Goal: Task Accomplishment & Management: Use online tool/utility

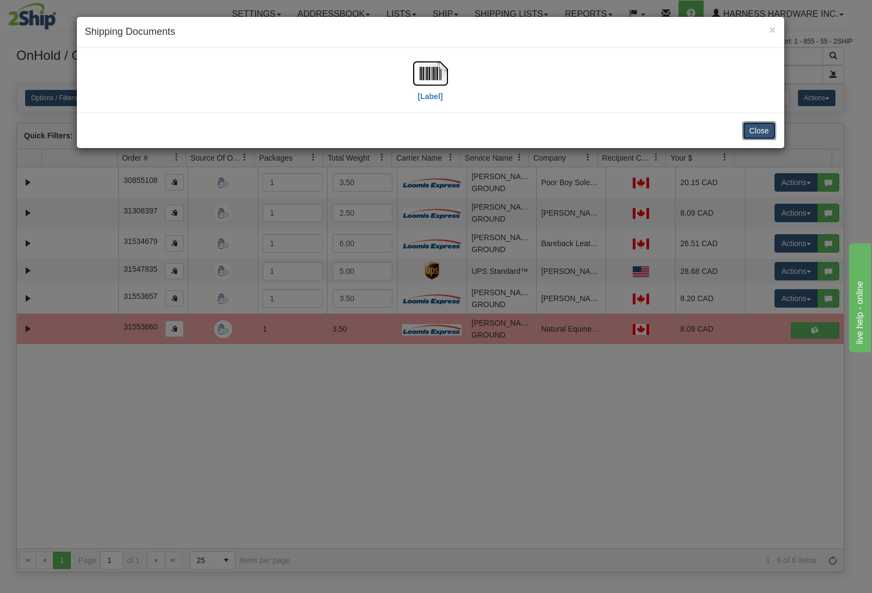
click at [752, 132] on button "Close" at bounding box center [759, 130] width 34 height 19
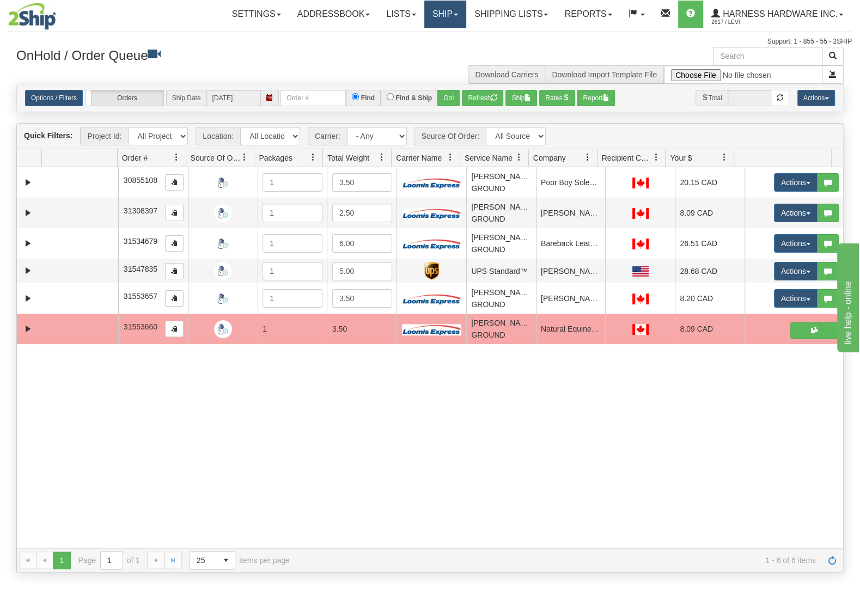
click at [439, 15] on link "Ship" at bounding box center [445, 14] width 42 height 27
click at [430, 33] on link "Ship Screen" at bounding box center [416, 38] width 99 height 14
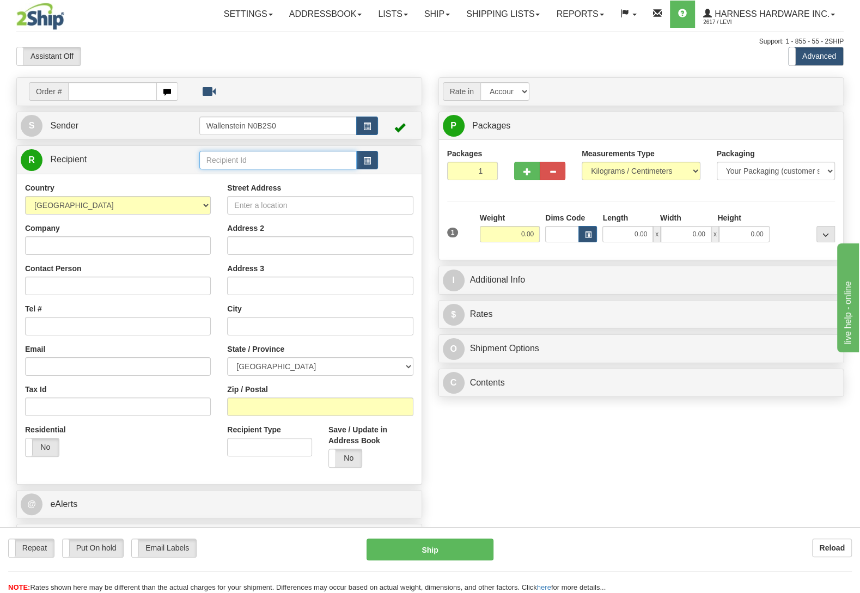
click at [240, 161] on input "text" at bounding box center [277, 160] width 157 height 19
type input "mars"
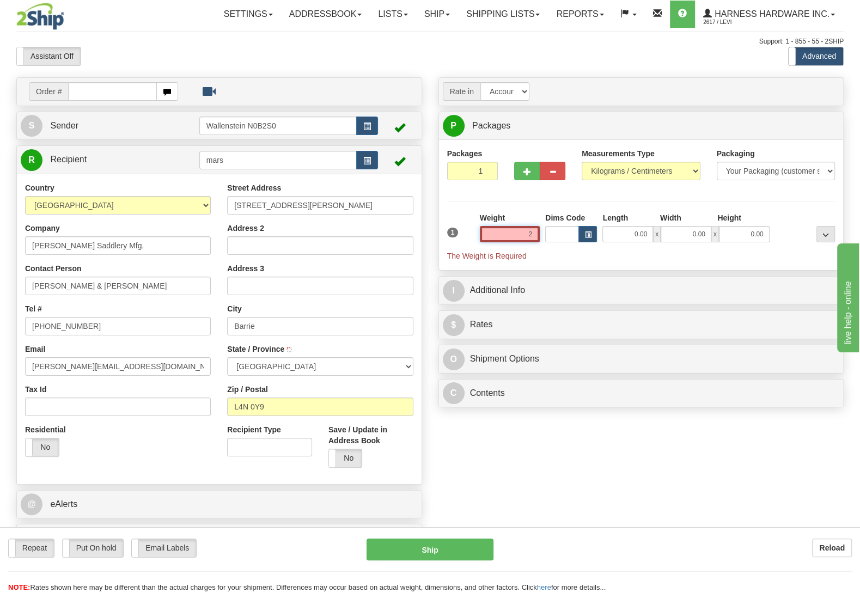
type input "2."
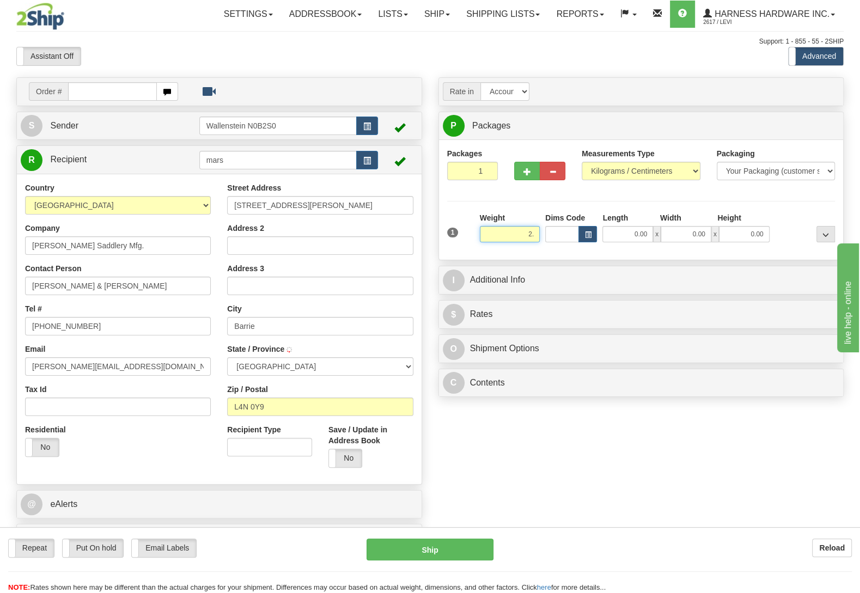
type input "BARRIE"
type input "2.50"
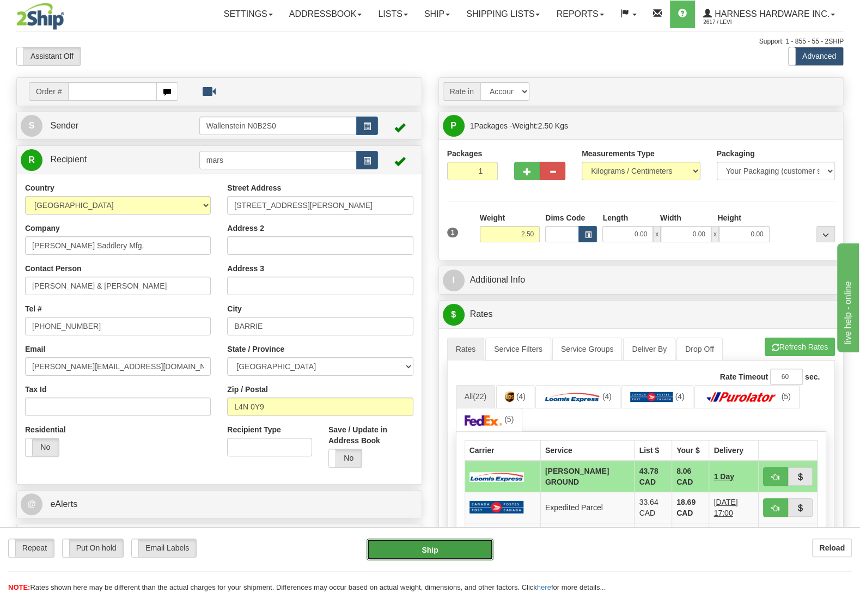
click at [428, 553] on button "Ship" at bounding box center [430, 550] width 127 height 22
type input "DD"
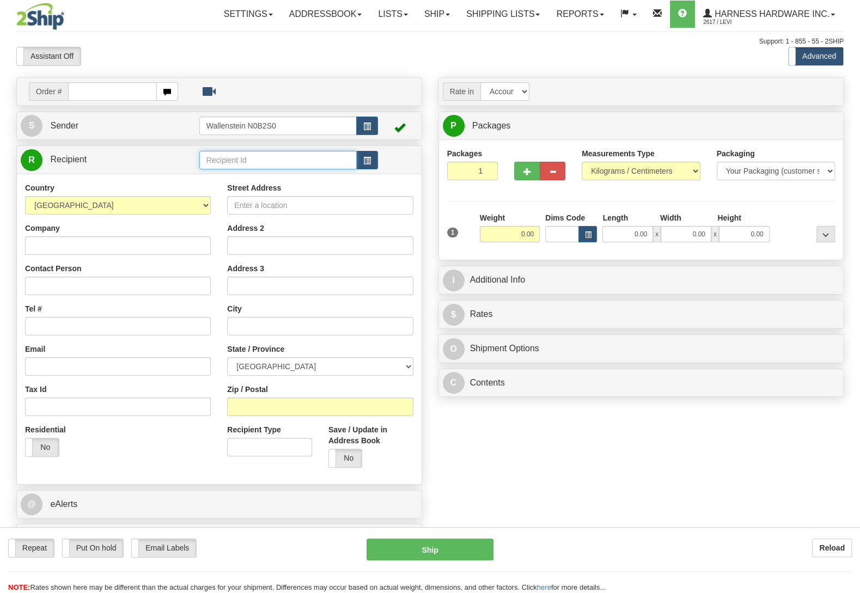
click at [259, 155] on input "text" at bounding box center [277, 160] width 157 height 19
type input "hotn"
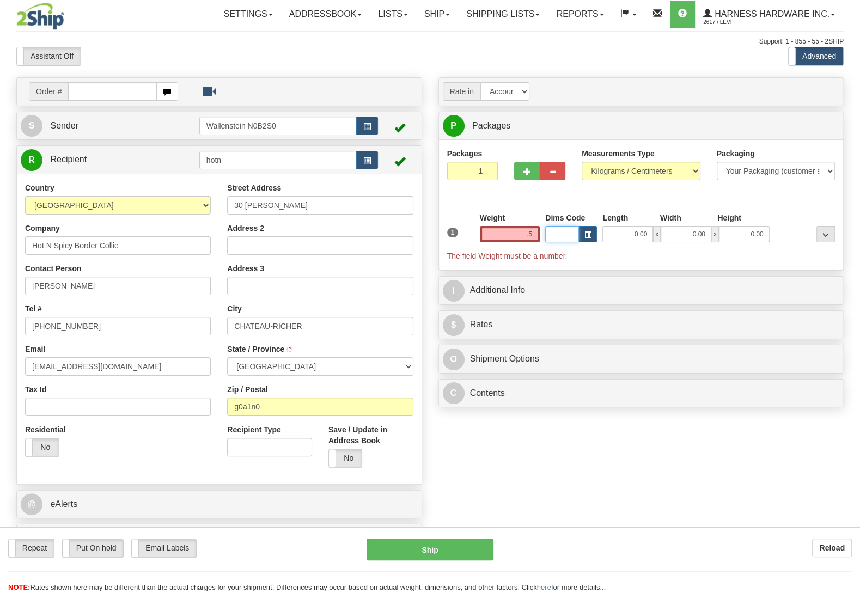
type input "0.50"
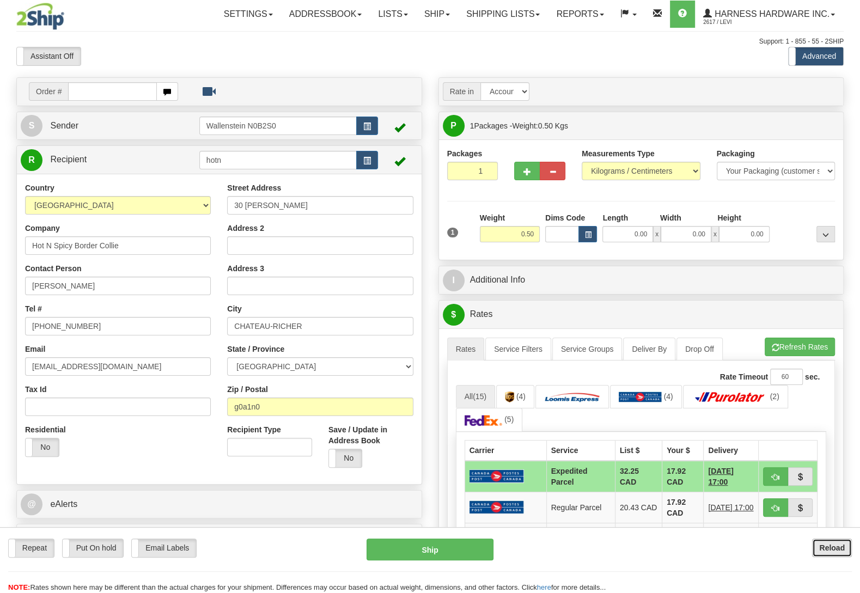
click at [836, 545] on b "Reload" at bounding box center [832, 548] width 26 height 9
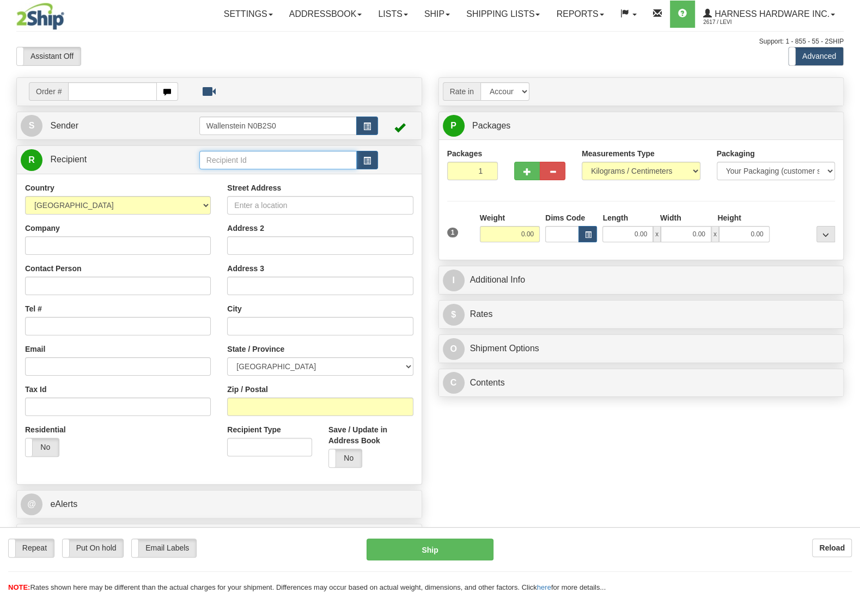
click at [236, 163] on input "text" at bounding box center [277, 160] width 157 height 19
type input "soft"
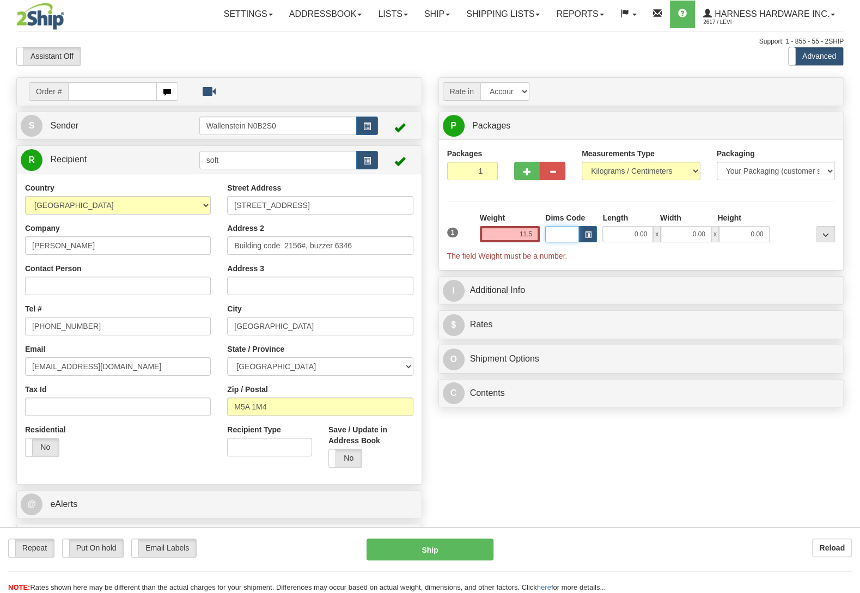
type input "11.50"
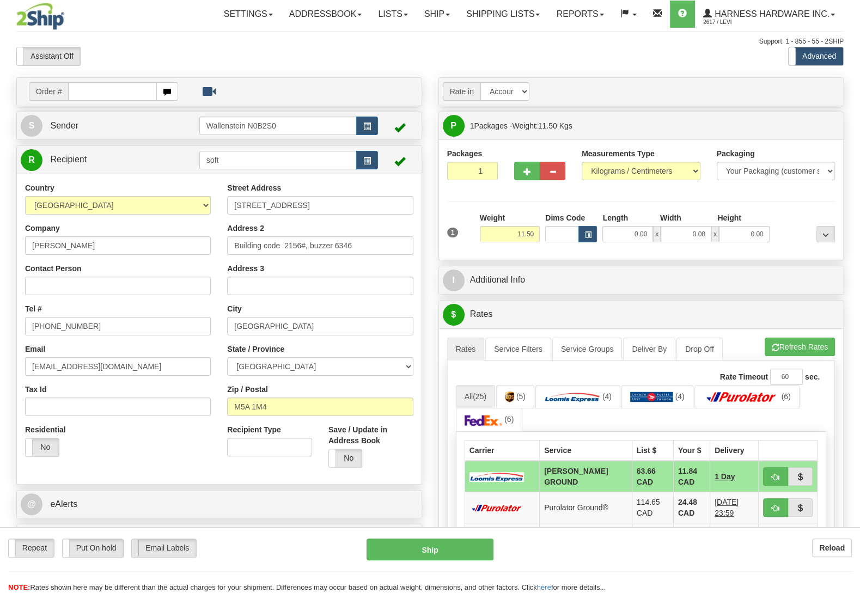
click at [133, 546] on span at bounding box center [132, 548] width 14 height 18
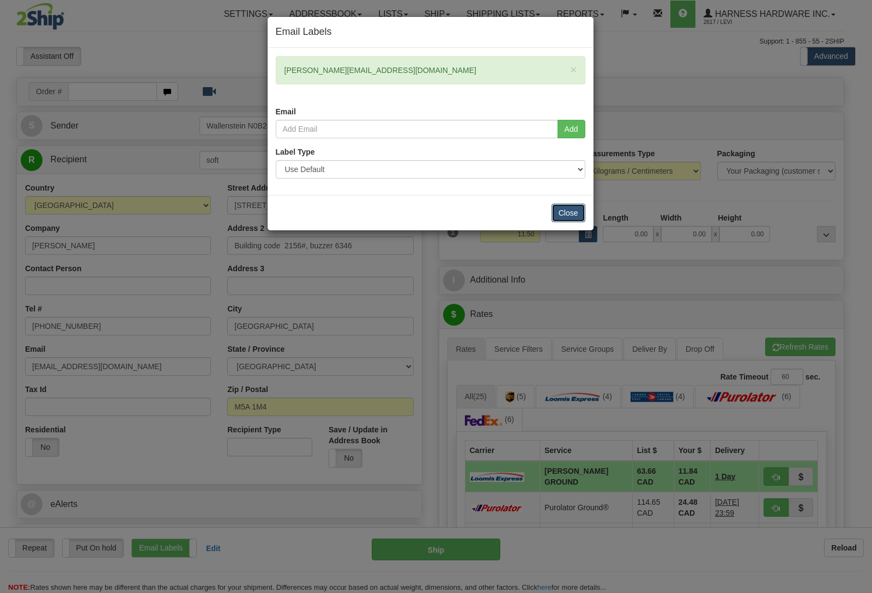
click at [561, 217] on button "Close" at bounding box center [568, 213] width 34 height 19
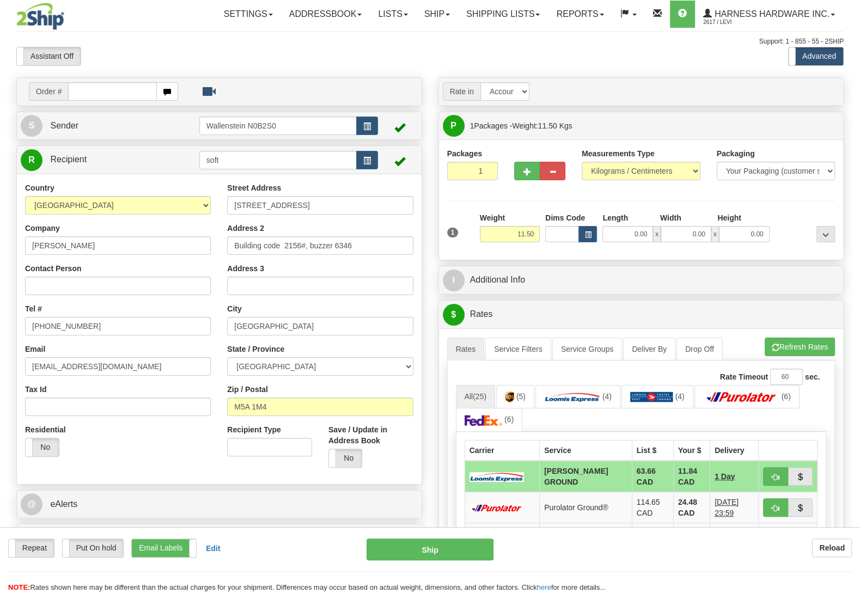
click at [166, 538] on div "Repeat Repeat Put On hold Put On hold Print Order Slip Print Order Slip Email L…" at bounding box center [430, 560] width 860 height 66
click at [101, 551] on label "Put On hold" at bounding box center [93, 548] width 61 height 18
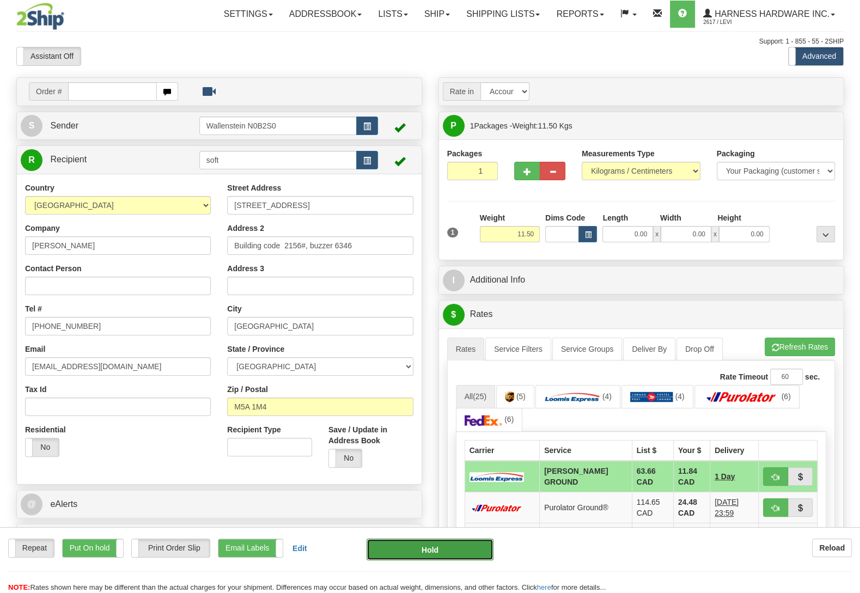
click at [411, 550] on button "Hold" at bounding box center [430, 550] width 127 height 22
type input "DD"
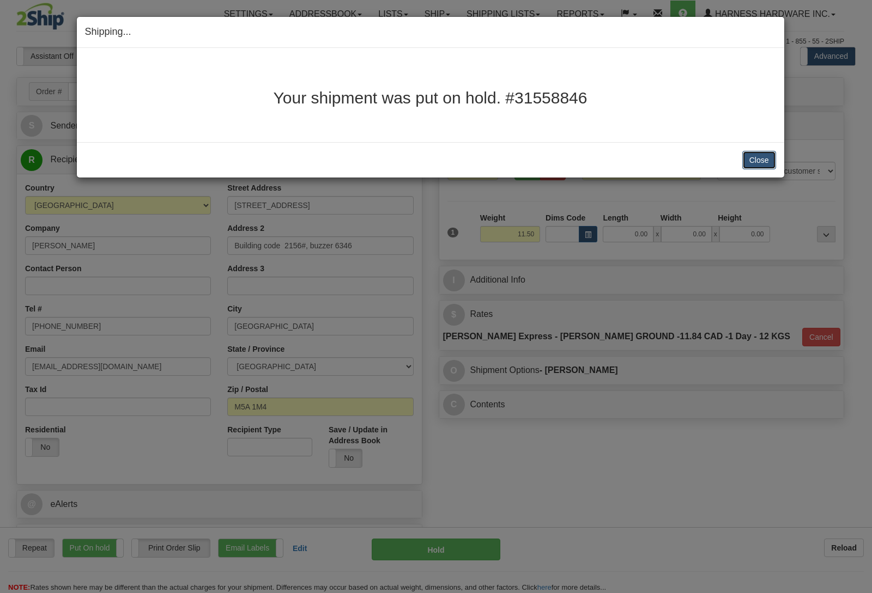
click at [770, 157] on button "Close" at bounding box center [759, 160] width 34 height 19
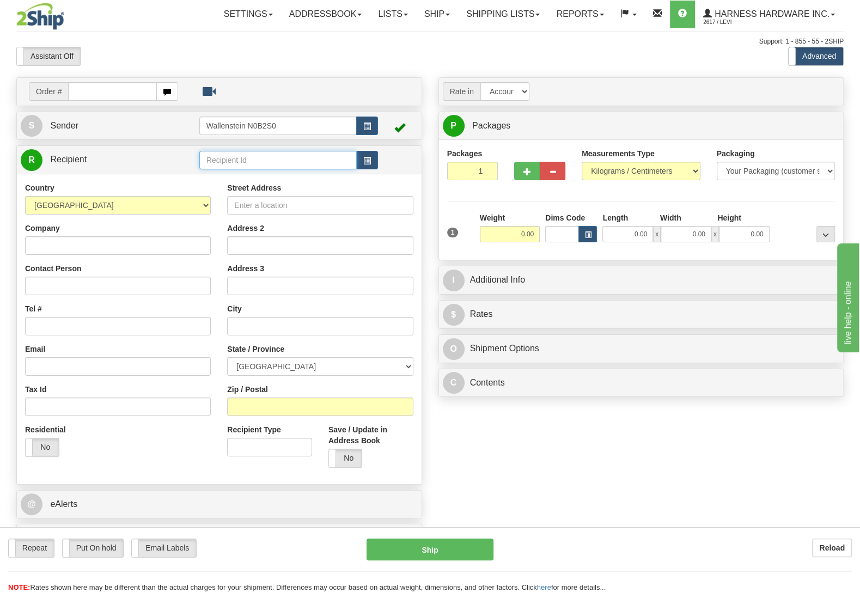
click at [255, 163] on input "text" at bounding box center [277, 160] width 157 height 19
type input "wilfr"
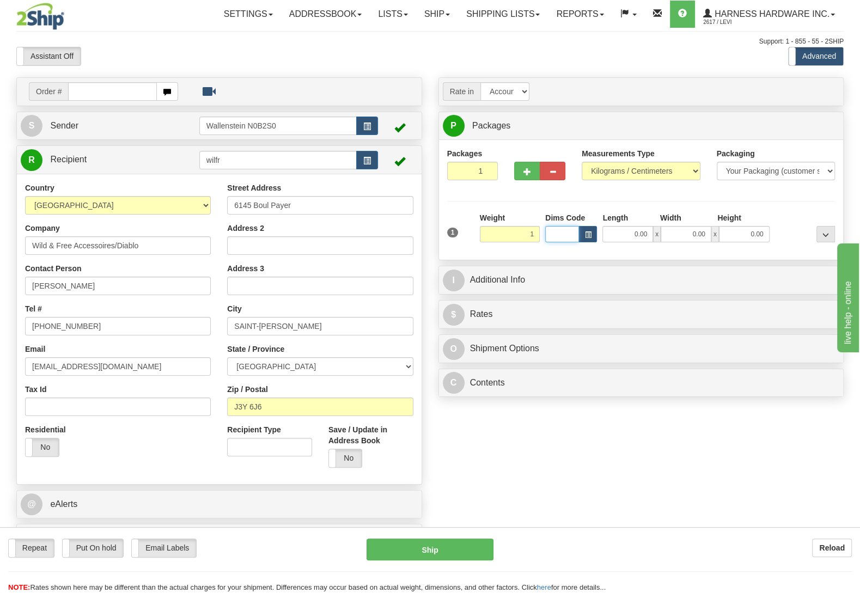
type input "1.00"
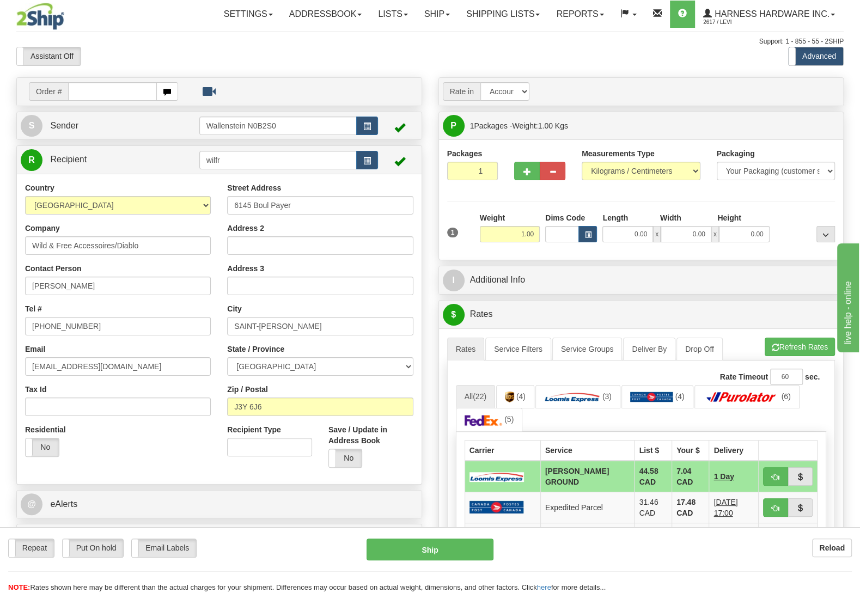
drag, startPoint x: 82, startPoint y: 536, endPoint x: 89, endPoint y: 538, distance: 6.9
click at [83, 536] on div "Repeat Repeat Put On hold Put On hold Print Order Slip Print Order Slip Email L…" at bounding box center [430, 560] width 860 height 66
click at [90, 550] on label "Put On hold" at bounding box center [93, 548] width 61 height 18
click at [425, 556] on button "Hold" at bounding box center [430, 550] width 127 height 22
type input "DD"
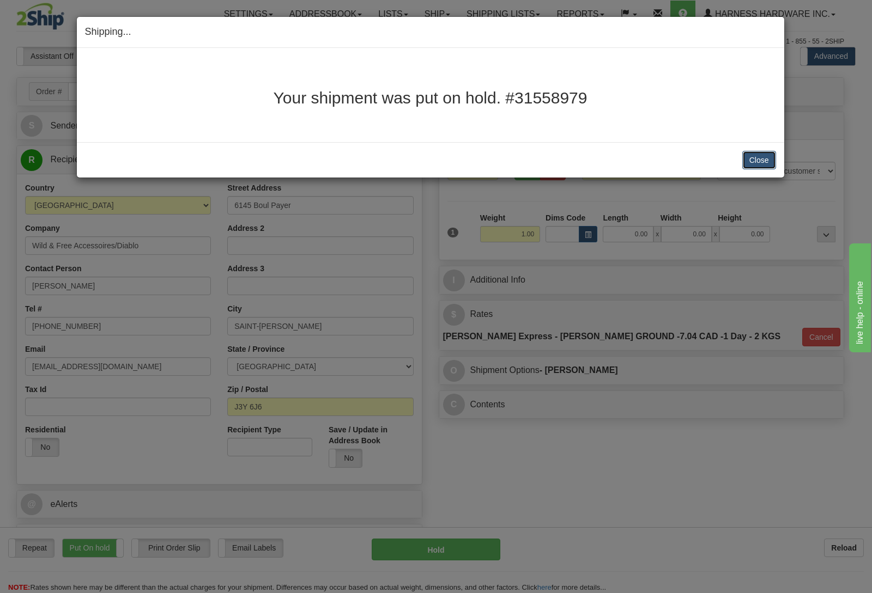
click at [763, 160] on button "Close" at bounding box center [759, 160] width 34 height 19
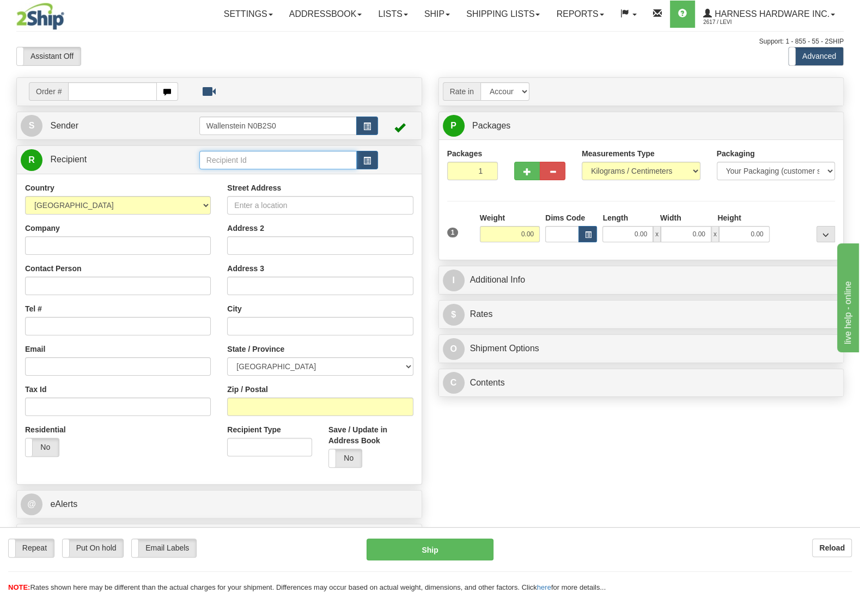
click at [283, 168] on input "text" at bounding box center [277, 160] width 157 height 19
type input "elh"
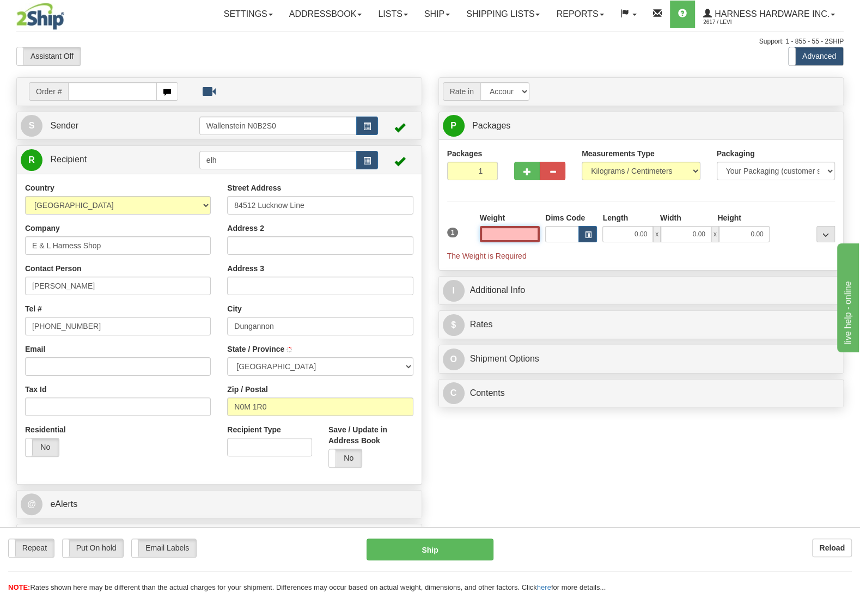
type input "DUNGANNON"
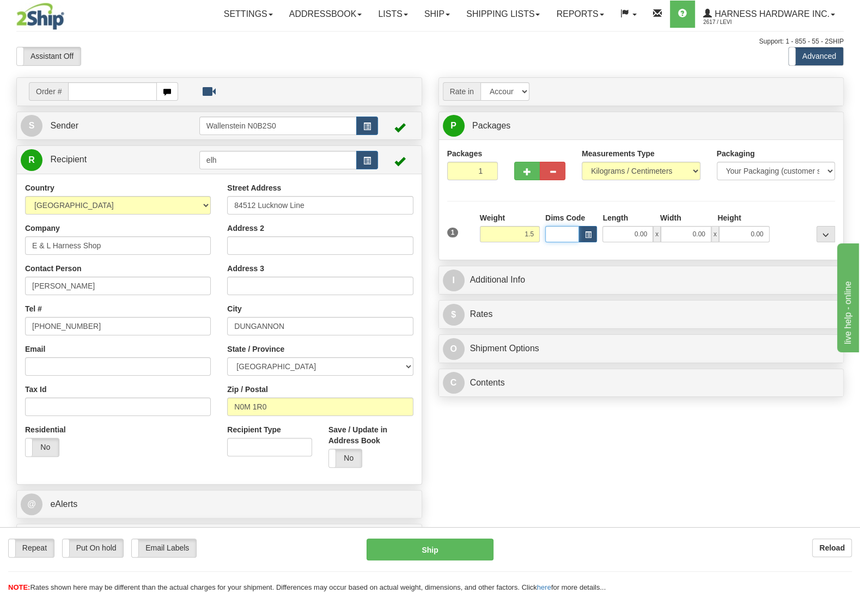
type input "1.50"
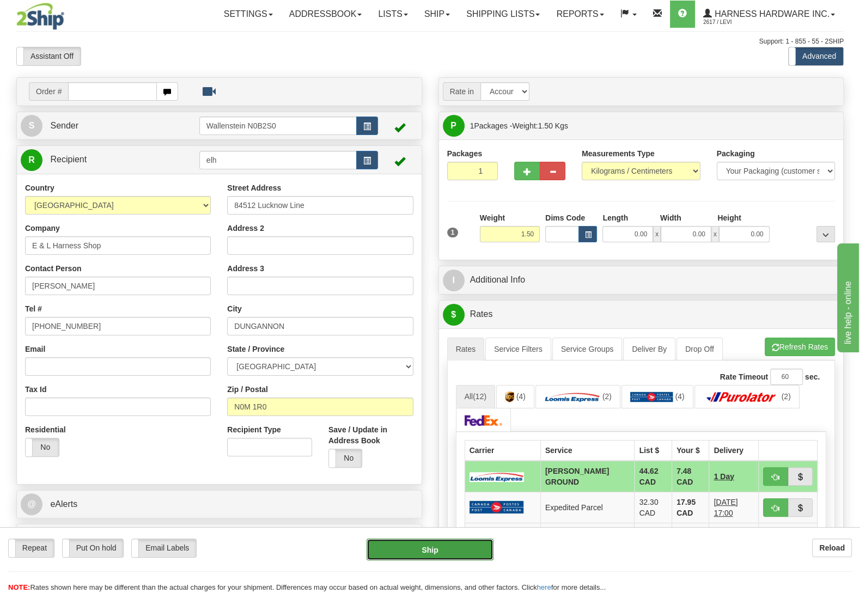
click at [462, 541] on button "Ship" at bounding box center [430, 550] width 127 height 22
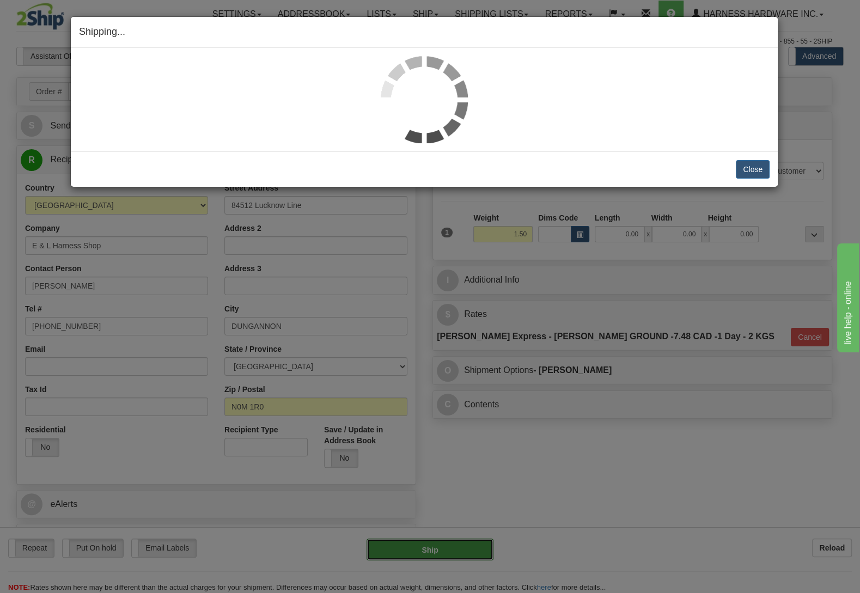
type input "DD"
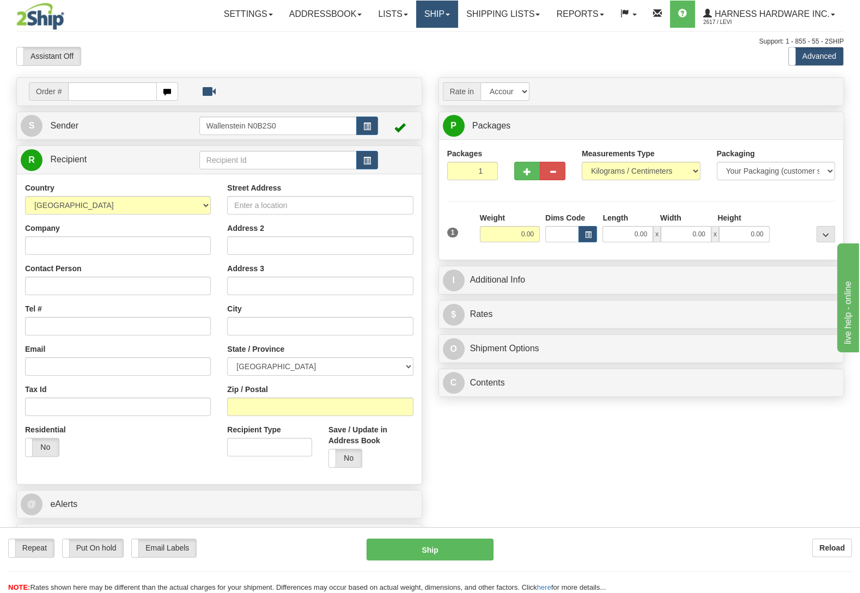
click at [434, 13] on link "Ship" at bounding box center [437, 14] width 42 height 27
click at [425, 40] on link "Ship Screen" at bounding box center [408, 38] width 99 height 14
click at [429, 54] on span "OnHold / Order Queue" at bounding box center [408, 52] width 77 height 9
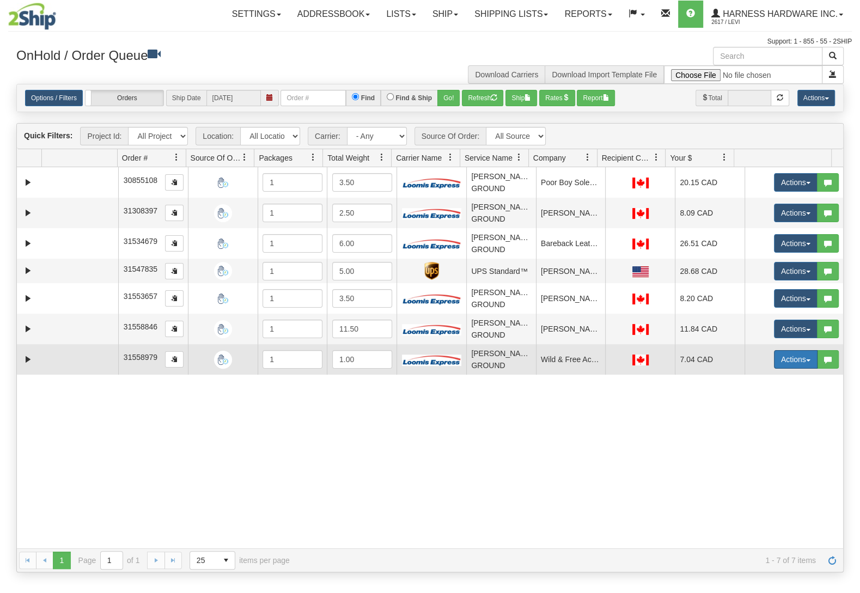
click at [781, 356] on button "Actions" at bounding box center [796, 359] width 44 height 19
click at [744, 427] on span "Ship" at bounding box center [752, 422] width 23 height 9
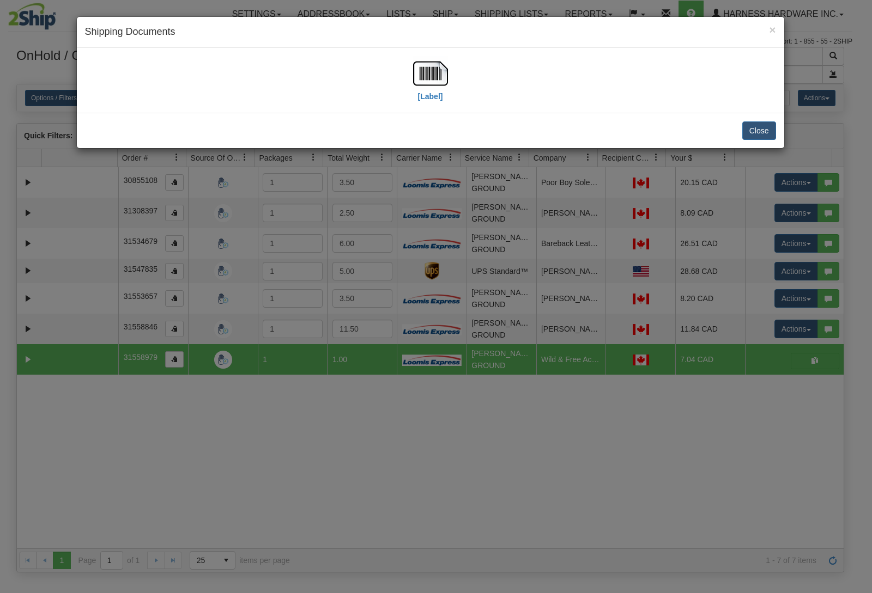
click at [765, 121] on div "Close" at bounding box center [430, 130] width 707 height 35
click at [760, 127] on button "Close" at bounding box center [759, 130] width 34 height 19
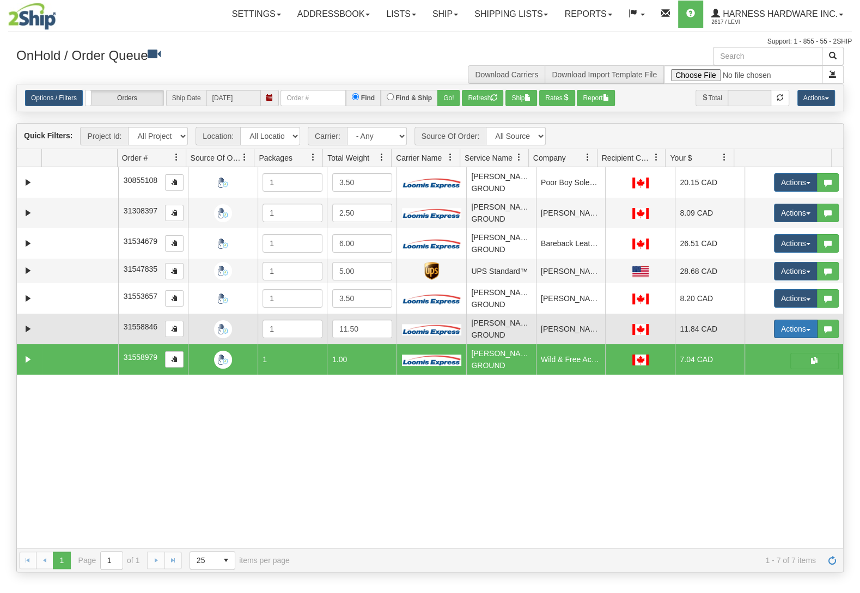
click at [806, 331] on span "button" at bounding box center [808, 330] width 4 height 2
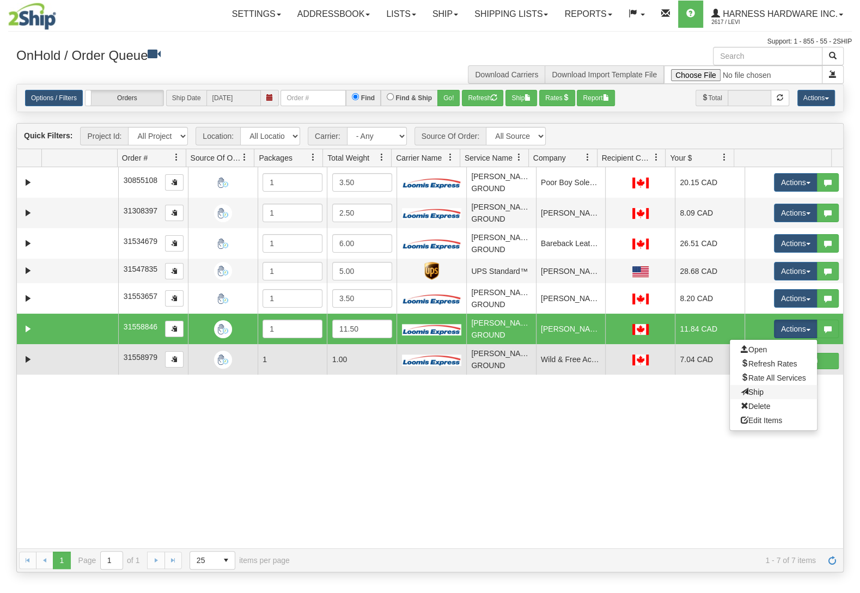
click at [750, 393] on link "Ship" at bounding box center [773, 392] width 87 height 14
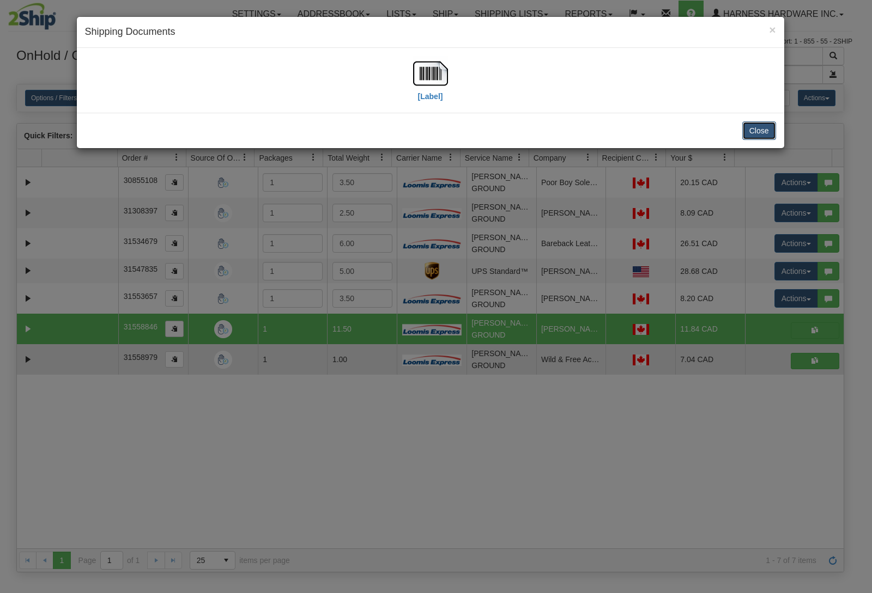
click at [760, 127] on button "Close" at bounding box center [759, 130] width 34 height 19
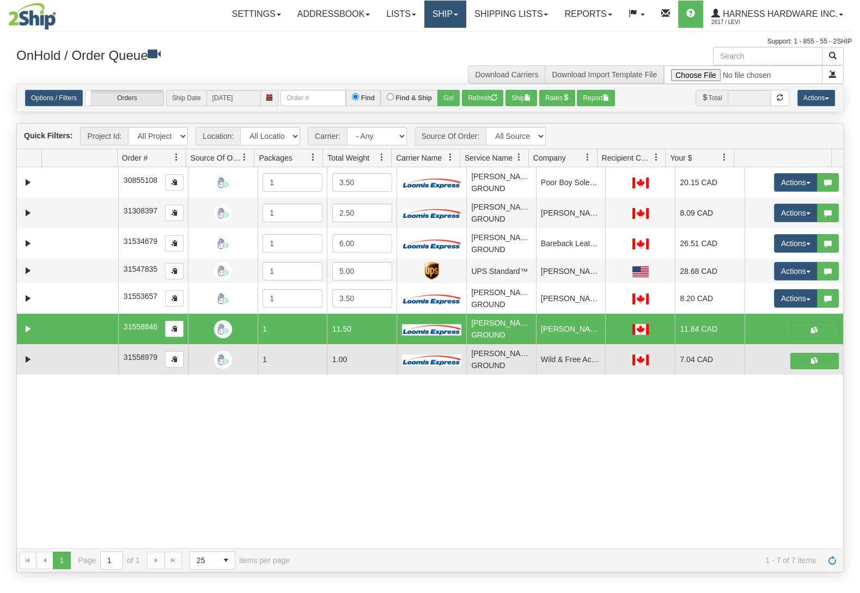
click at [431, 11] on link "Ship" at bounding box center [445, 14] width 42 height 27
click at [409, 40] on span "Ship Screen" at bounding box center [398, 38] width 41 height 9
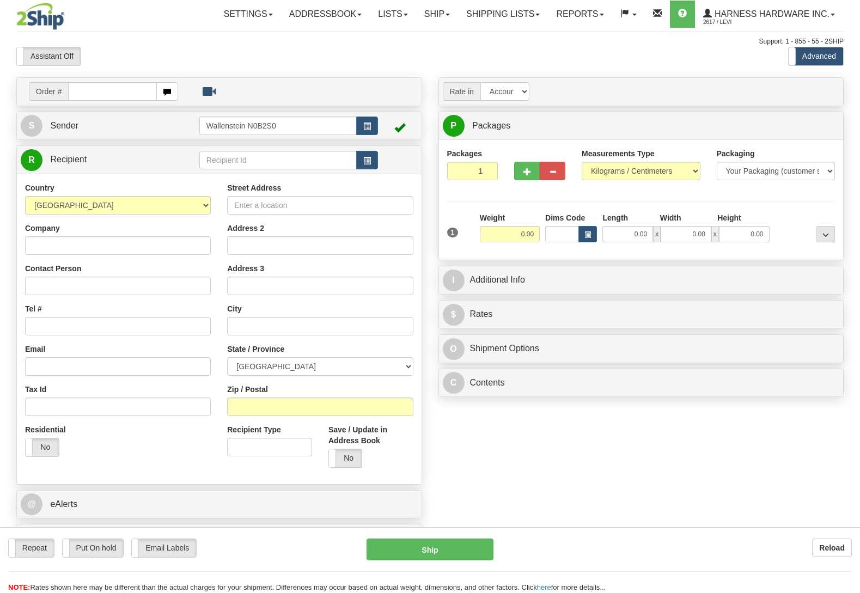
click at [234, 163] on input "text" at bounding box center [277, 160] width 157 height 19
type input "GEOD"
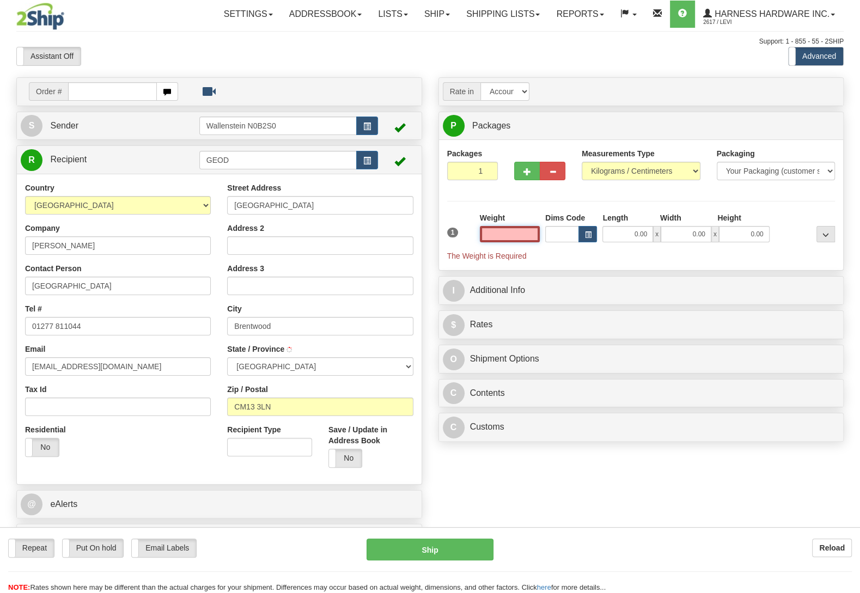
select select
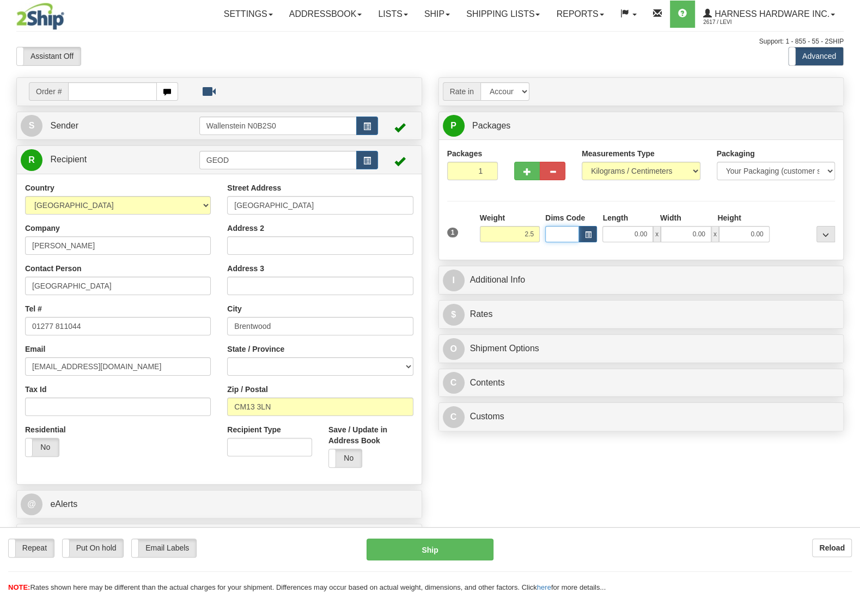
type input "2.50"
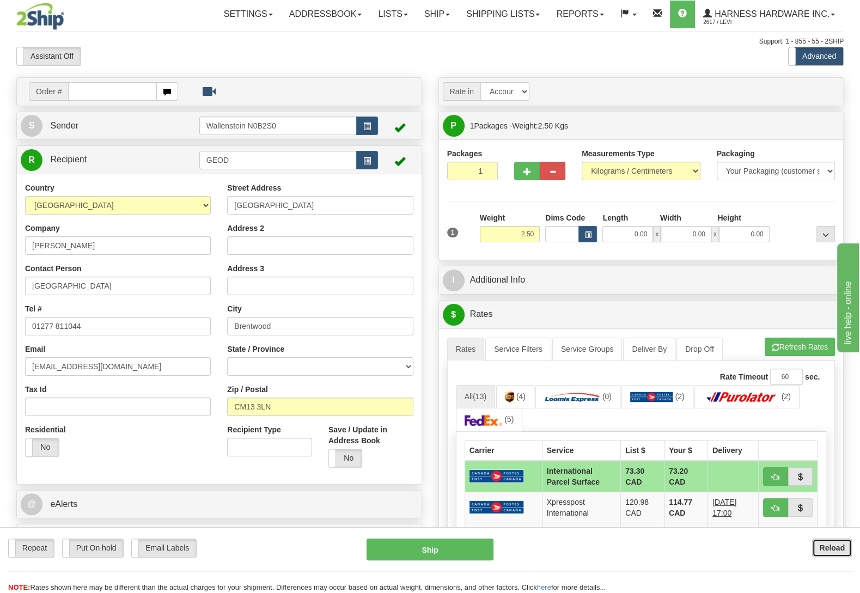
click at [844, 546] on b "Reload" at bounding box center [832, 548] width 26 height 9
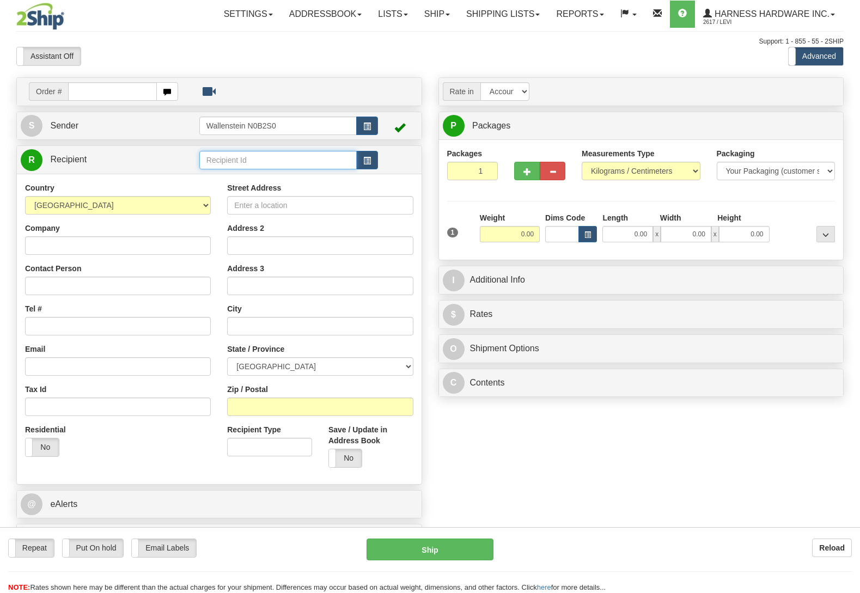
click at [243, 161] on input "text" at bounding box center [277, 160] width 157 height 19
type input "goob"
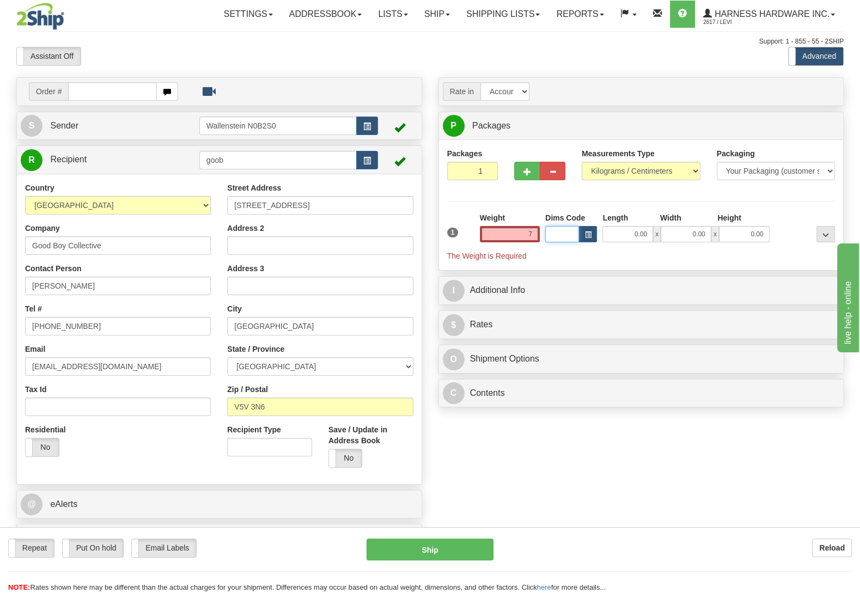
type input "7.00"
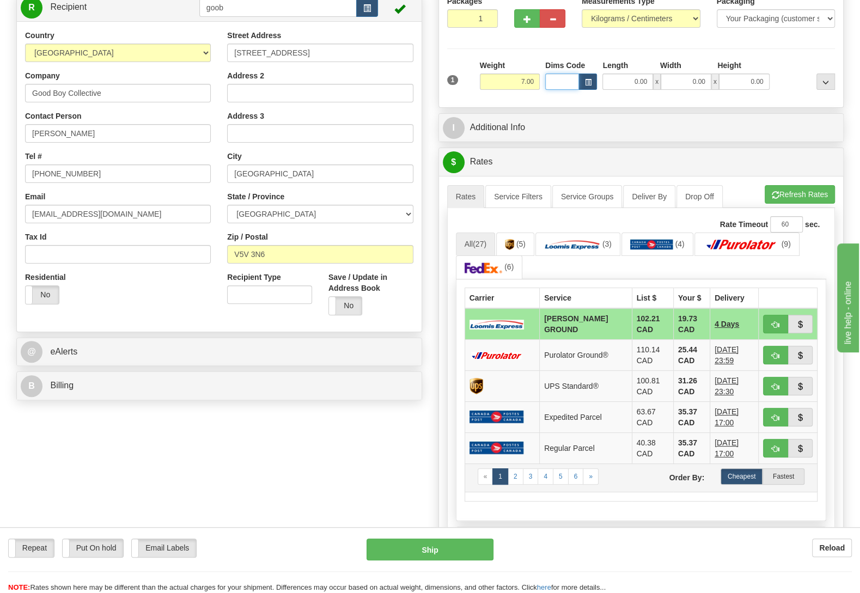
scroll to position [229, 0]
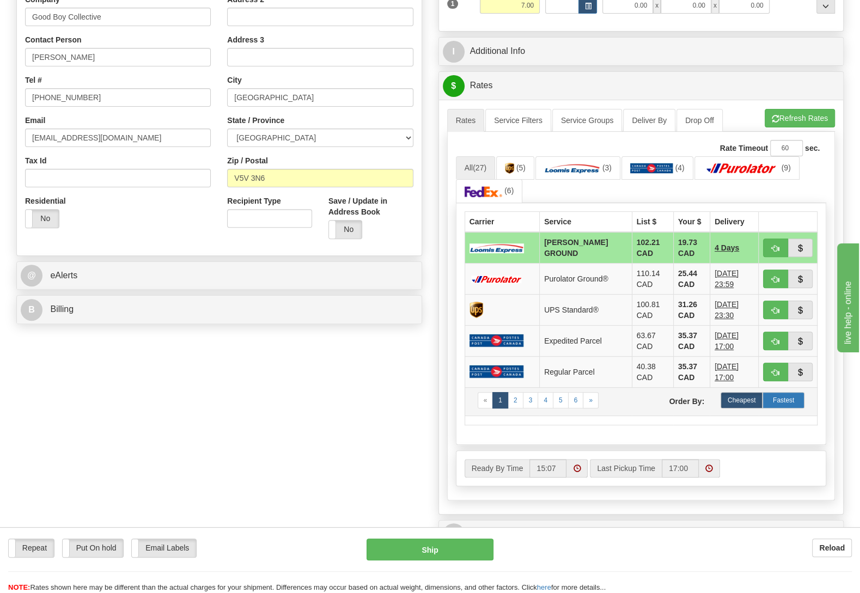
click at [780, 404] on label "Fastest" at bounding box center [784, 400] width 42 height 16
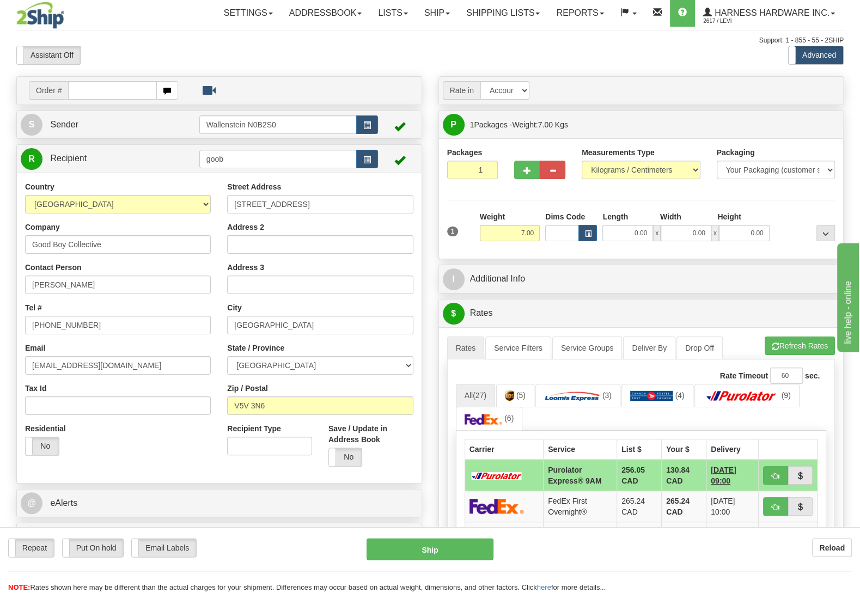
scroll to position [0, 0]
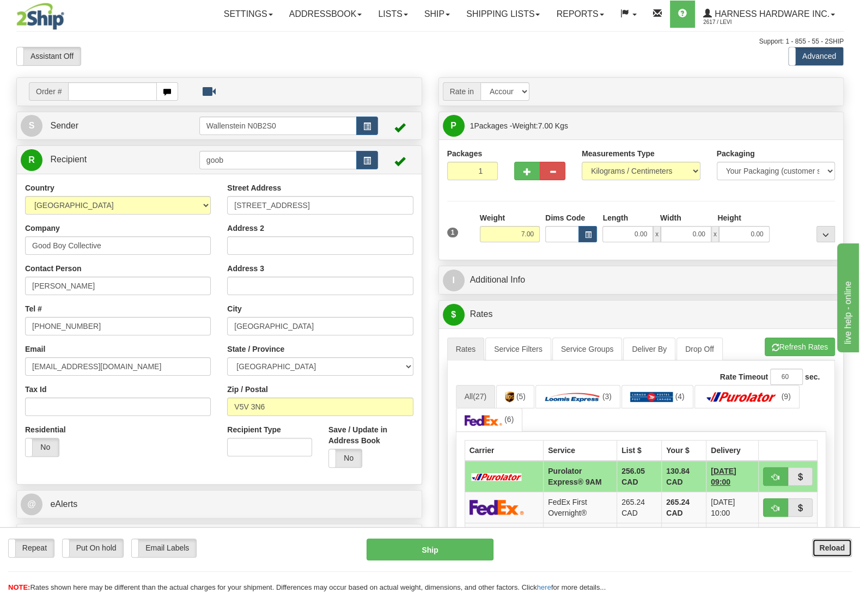
click at [821, 541] on button "Reload" at bounding box center [832, 548] width 40 height 19
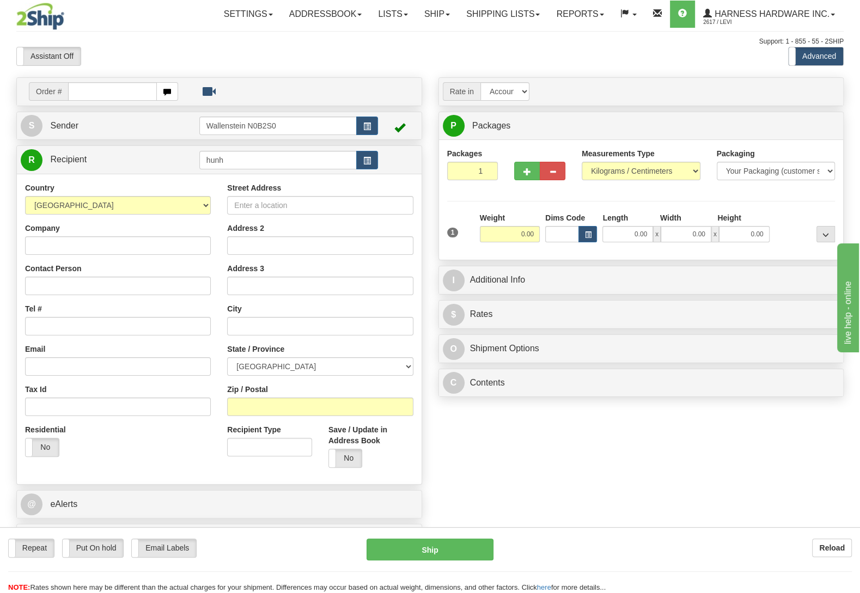
type input "hunh"
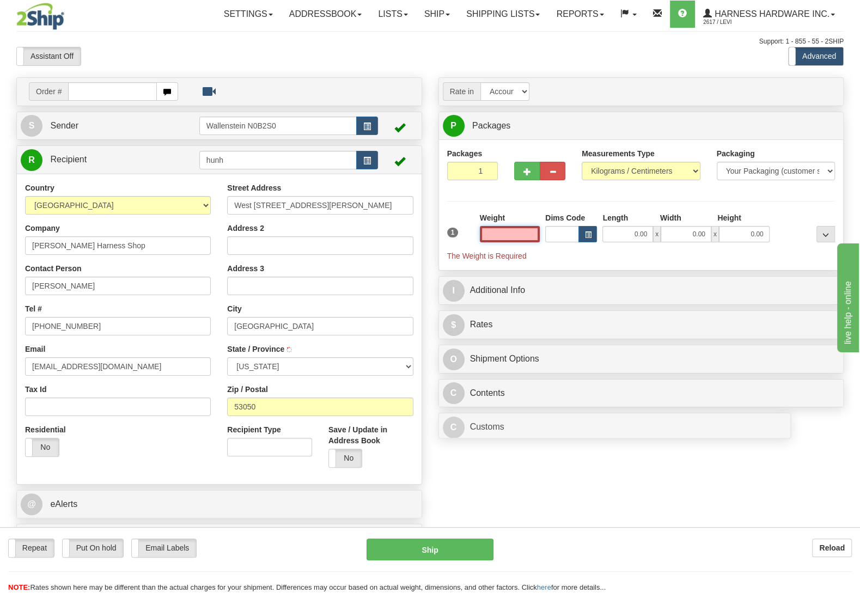
type input "MAYVILLE"
type input "1.00"
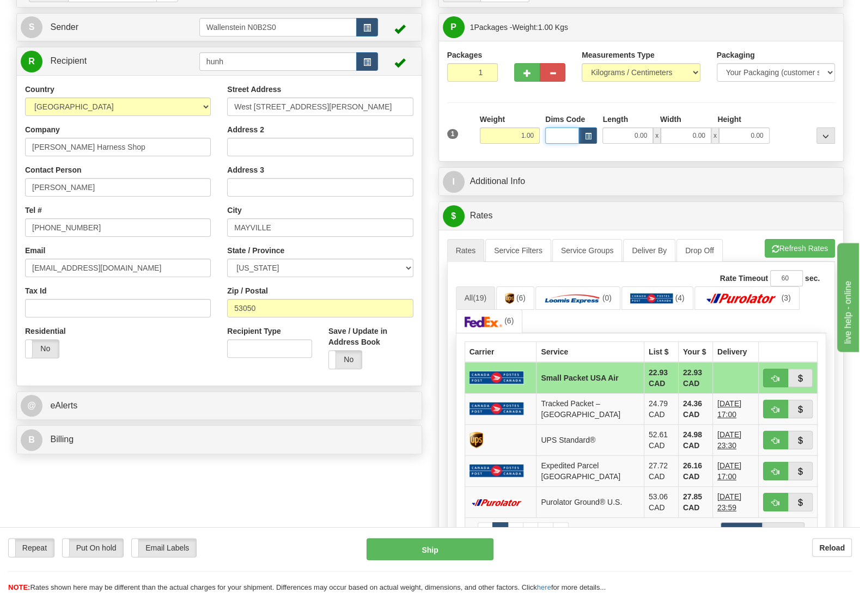
scroll to position [114, 0]
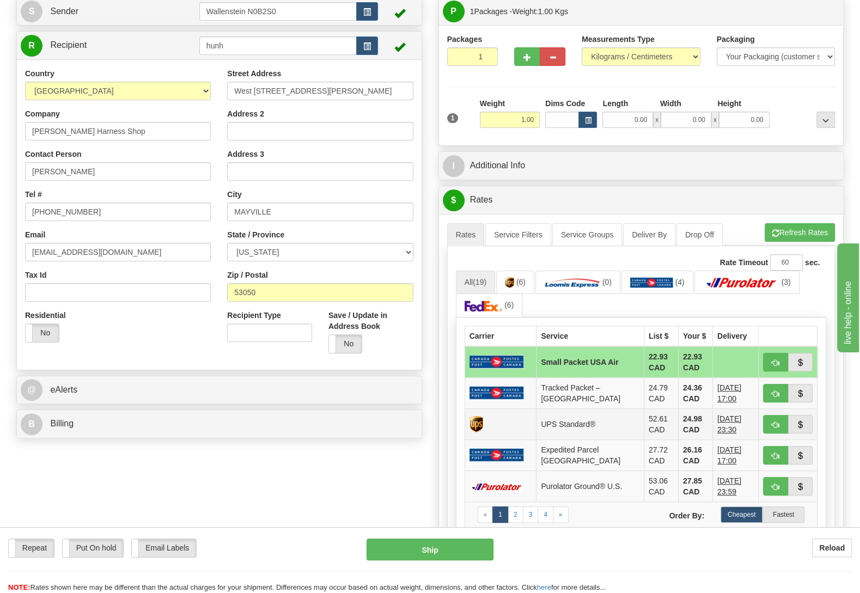
click at [574, 428] on td "UPS Standard®" at bounding box center [591, 424] width 108 height 31
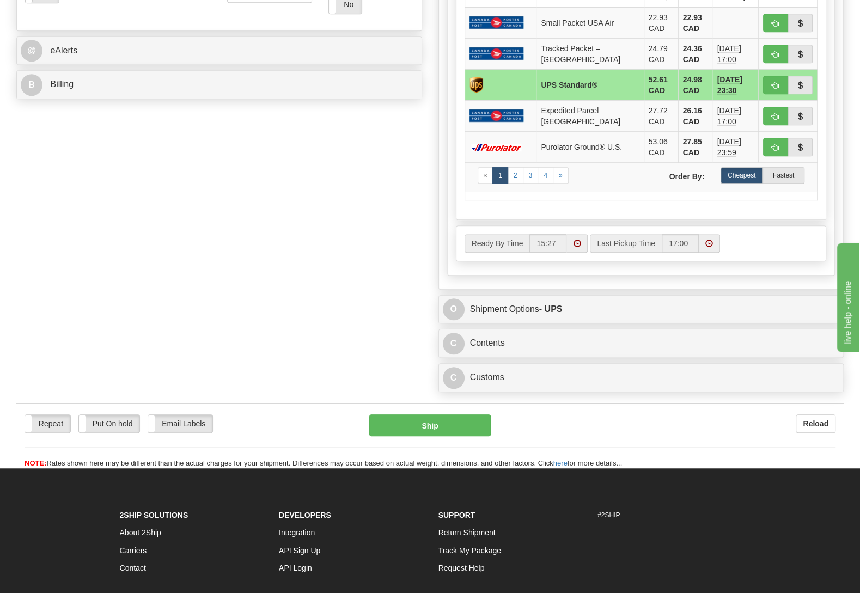
scroll to position [458, 0]
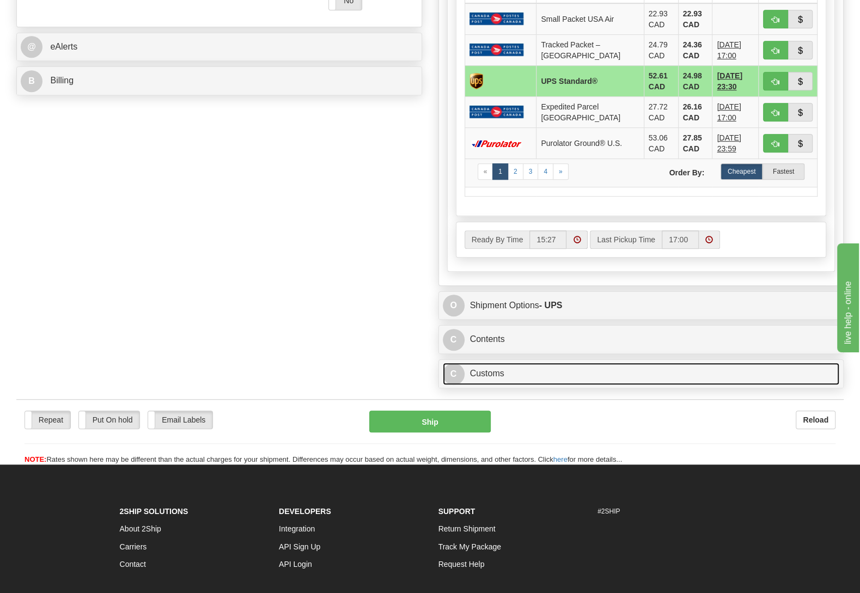
click at [495, 380] on link "C Customs" at bounding box center [641, 374] width 397 height 22
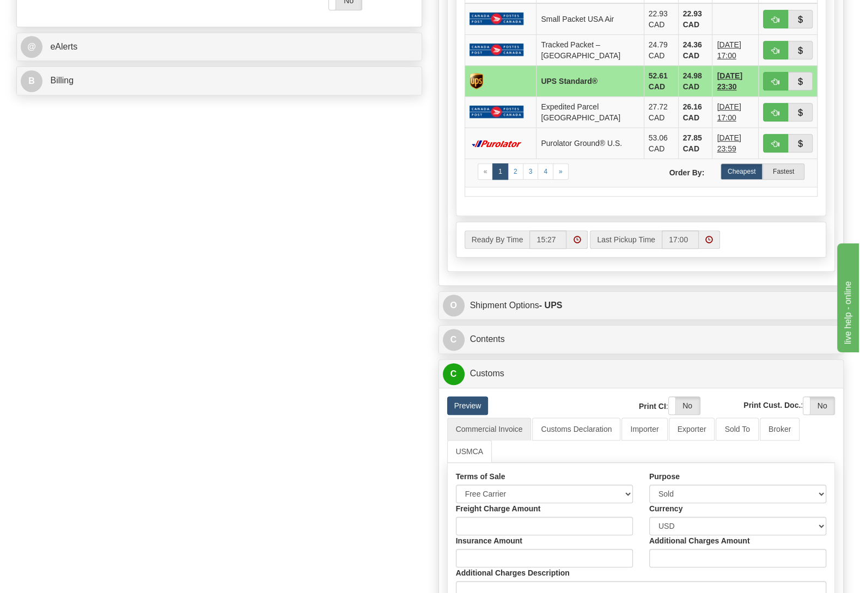
click at [472, 413] on link "Preview" at bounding box center [467, 406] width 41 height 19
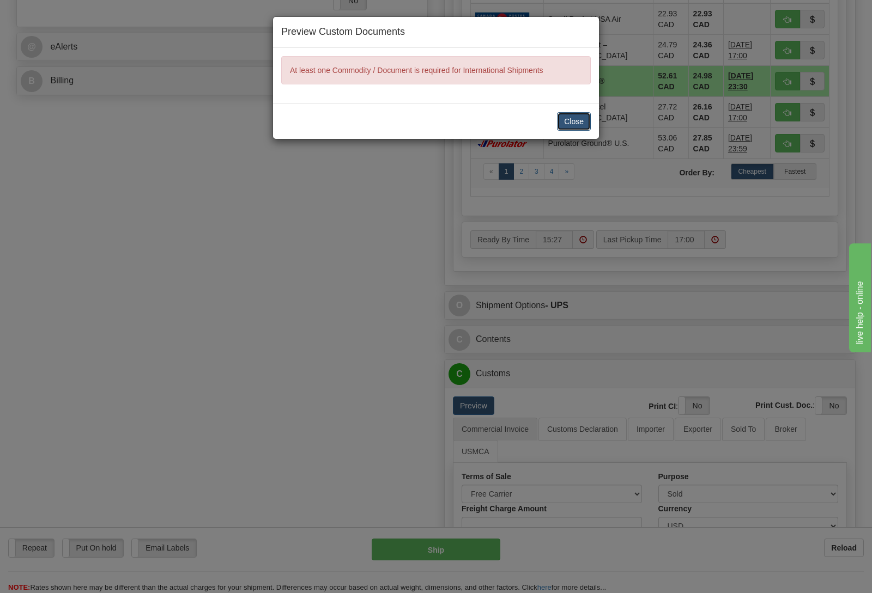
click at [580, 119] on button "Close" at bounding box center [574, 121] width 34 height 19
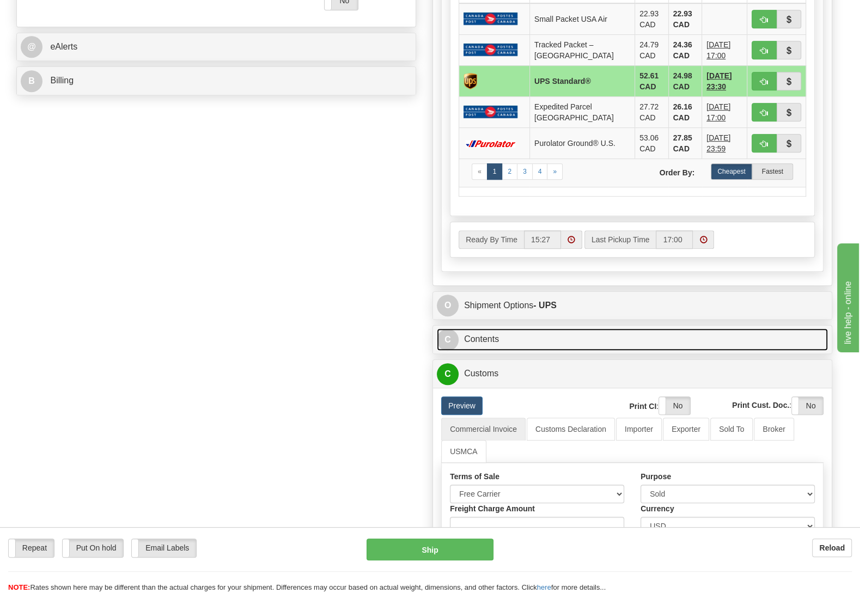
click at [486, 340] on link "C Contents" at bounding box center [632, 339] width 391 height 22
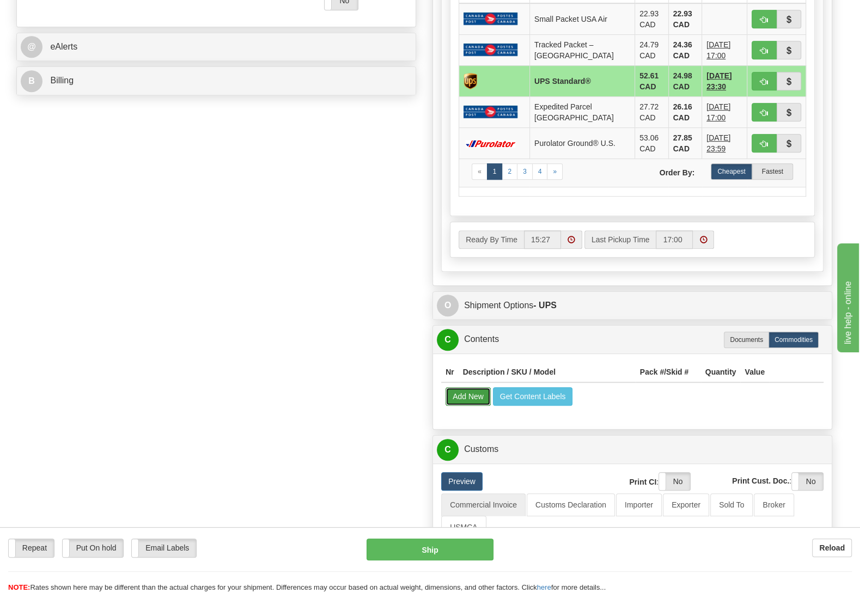
click at [474, 400] on button "Add New" at bounding box center [468, 396] width 45 height 19
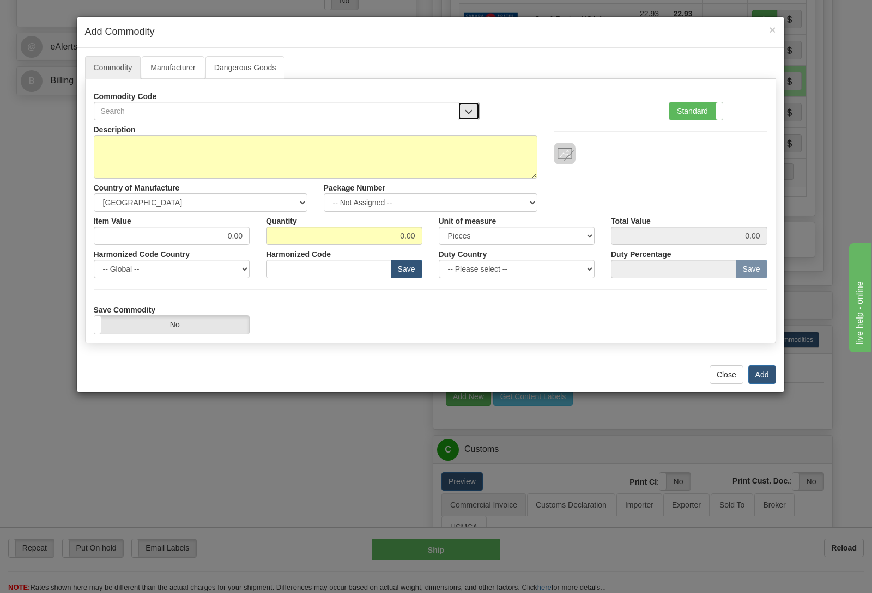
click at [460, 109] on button "button" at bounding box center [469, 111] width 22 height 19
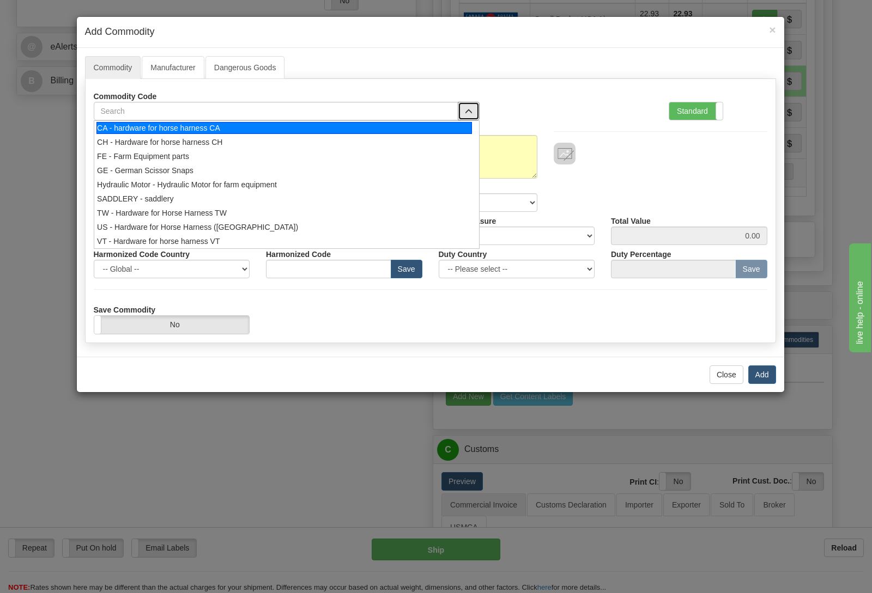
click at [261, 130] on div "CA - hardware for horse harness CA" at bounding box center [283, 128] width 375 height 12
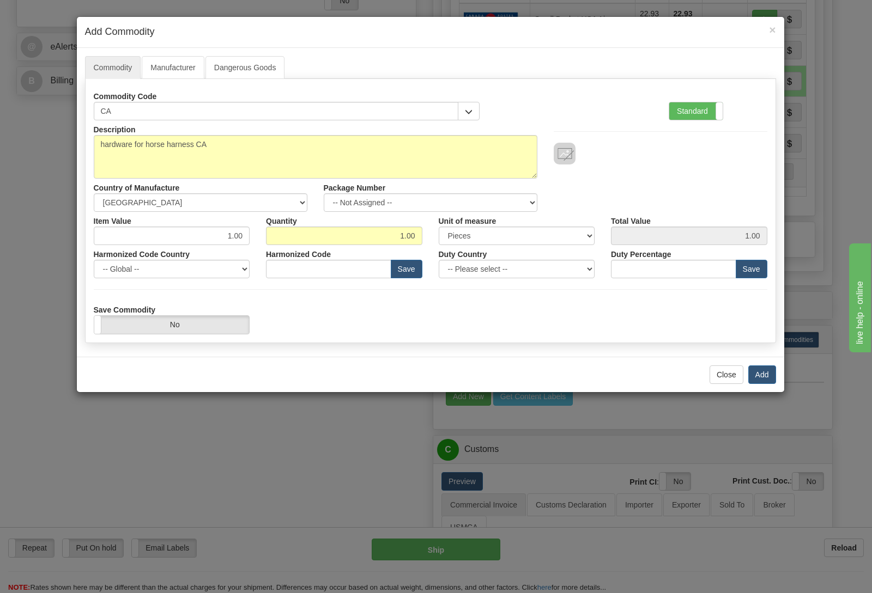
type input "8308.90.00.90"
drag, startPoint x: 210, startPoint y: 236, endPoint x: 269, endPoint y: 226, distance: 59.1
click at [250, 227] on input "1.00" at bounding box center [172, 236] width 156 height 19
type input "65.80"
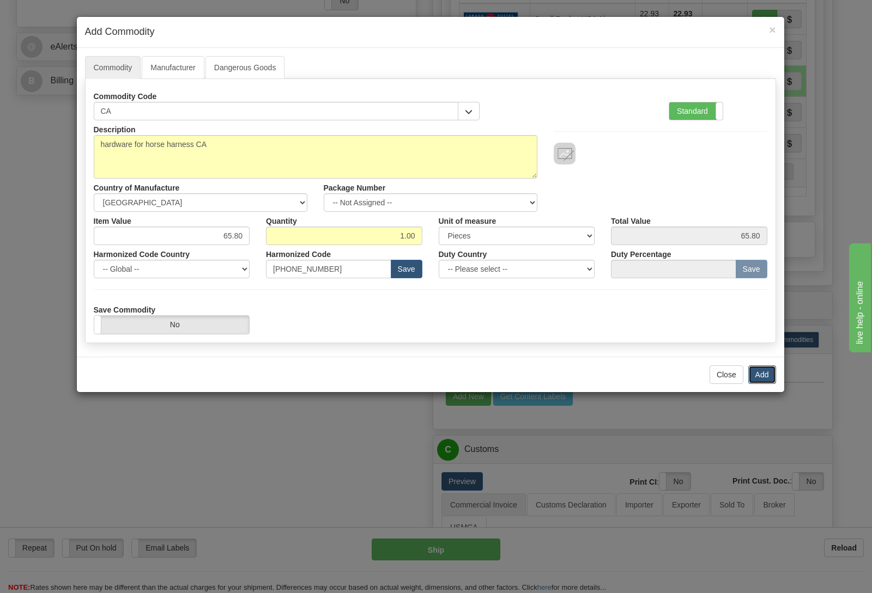
click at [756, 374] on button "Add" at bounding box center [762, 375] width 28 height 19
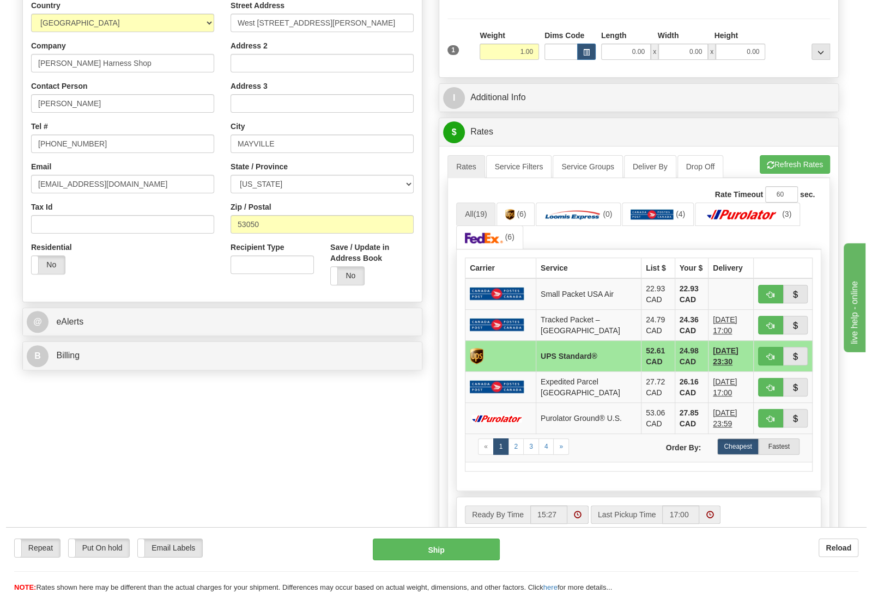
scroll to position [172, 0]
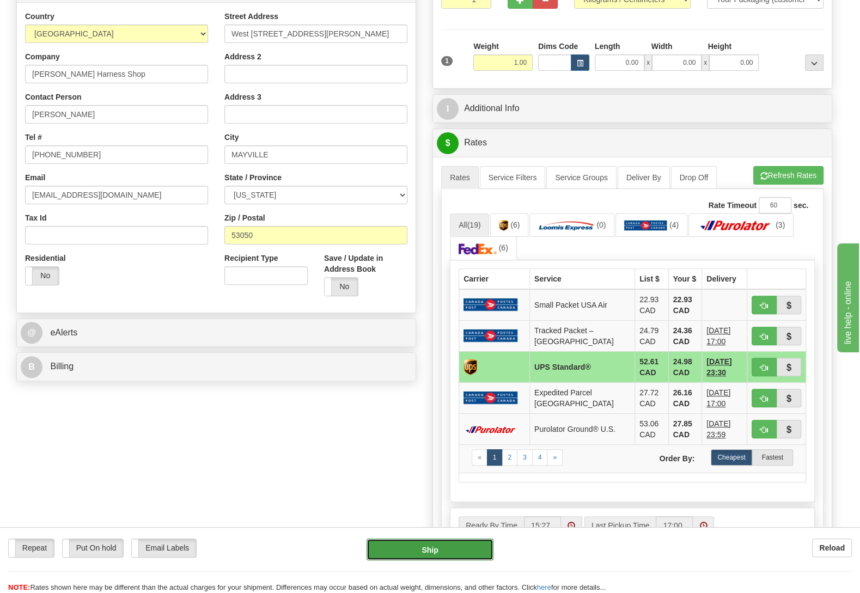
click at [446, 545] on button "Ship" at bounding box center [430, 550] width 127 height 22
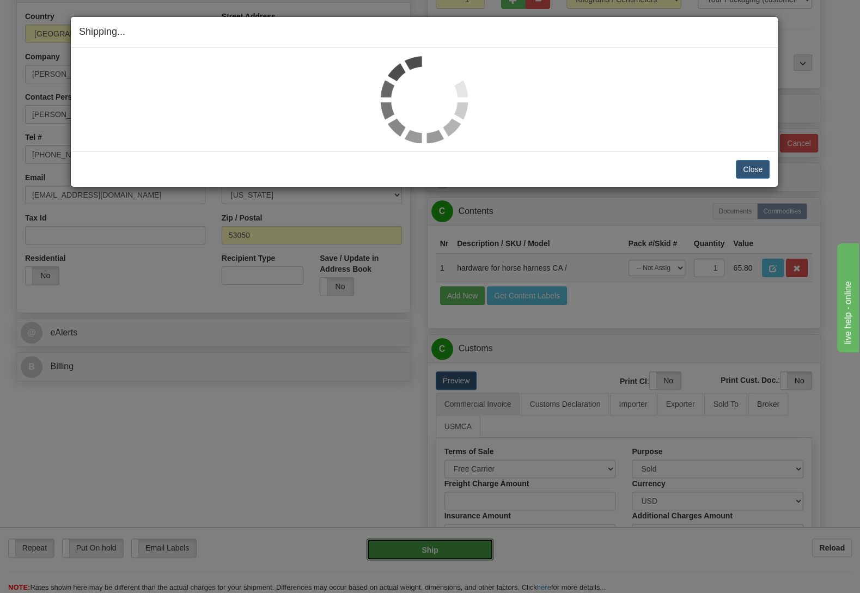
type input "11"
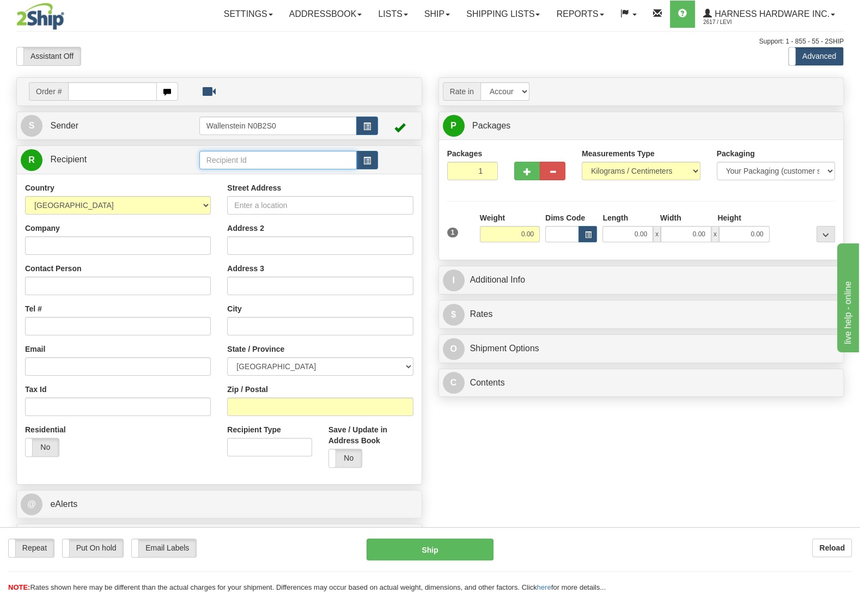
click at [288, 166] on input "text" at bounding box center [277, 160] width 157 height 19
type input "[PERSON_NAME]"
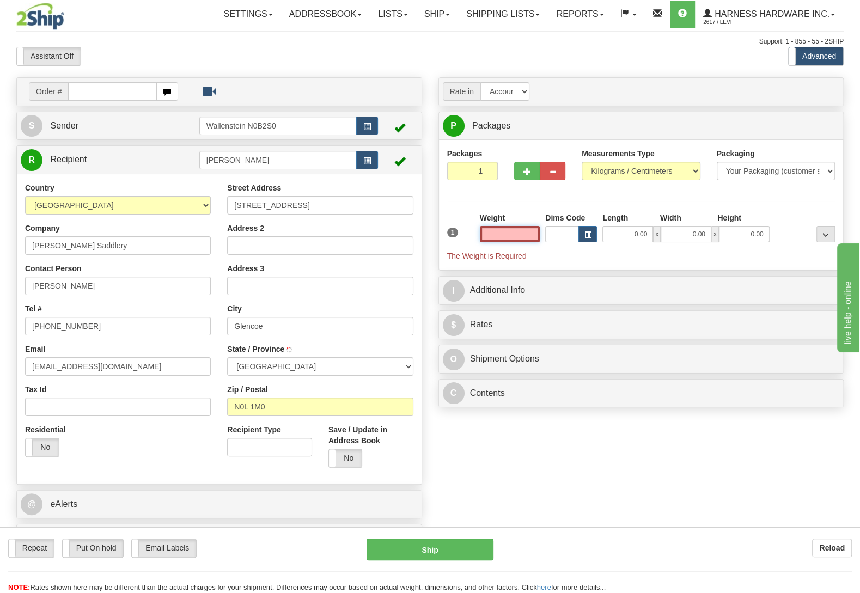
type input "GLENCOE"
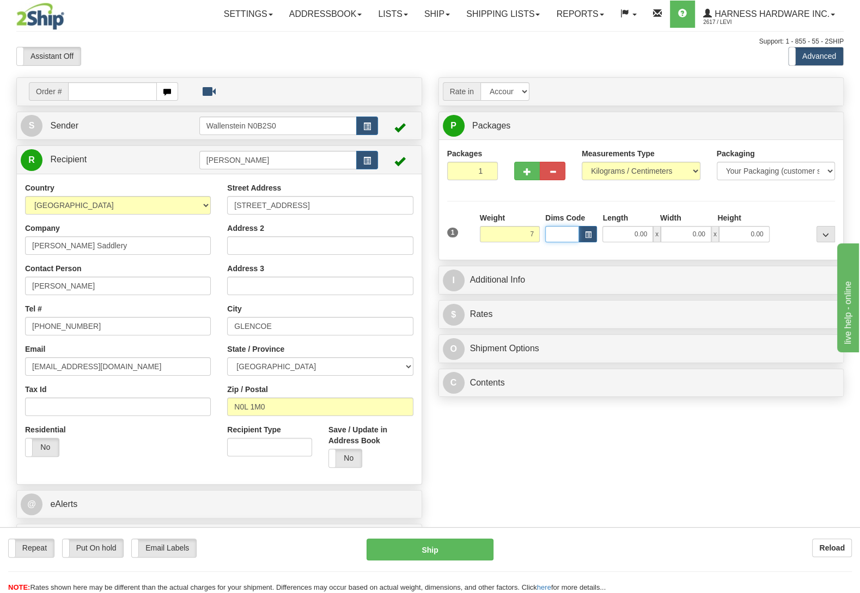
type input "7.00"
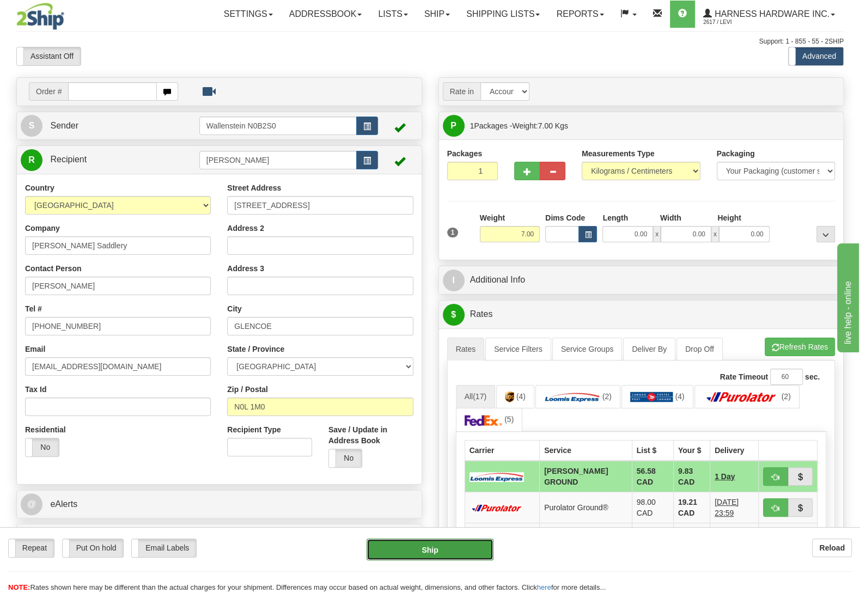
click at [462, 546] on button "Ship" at bounding box center [430, 550] width 127 height 22
type input "DD"
